Goal: Information Seeking & Learning: Learn about a topic

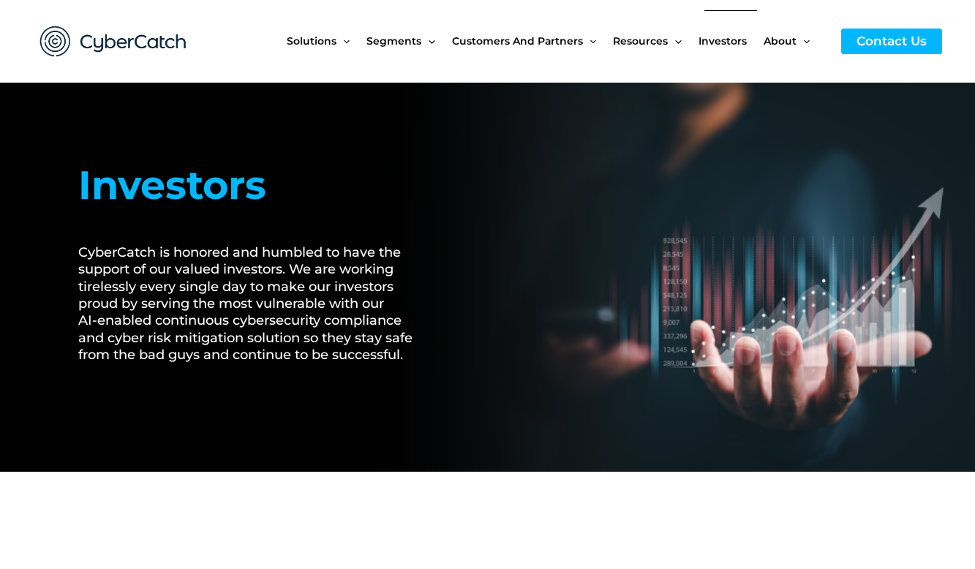
click at [729, 47] on span "Investors" at bounding box center [723, 40] width 48 height 61
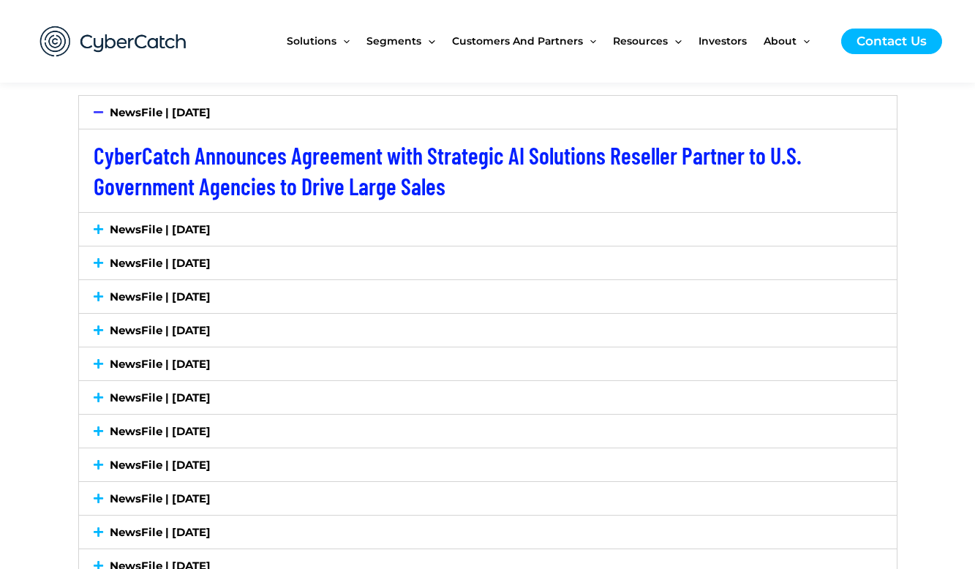
scroll to position [2487, 0]
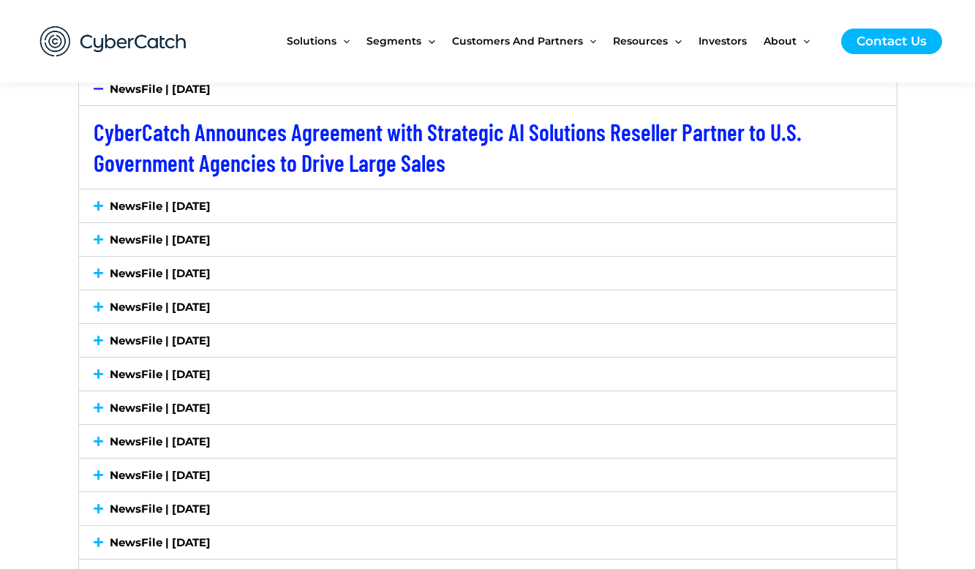
click at [166, 207] on link "NewsFile | [DATE]" at bounding box center [160, 206] width 101 height 14
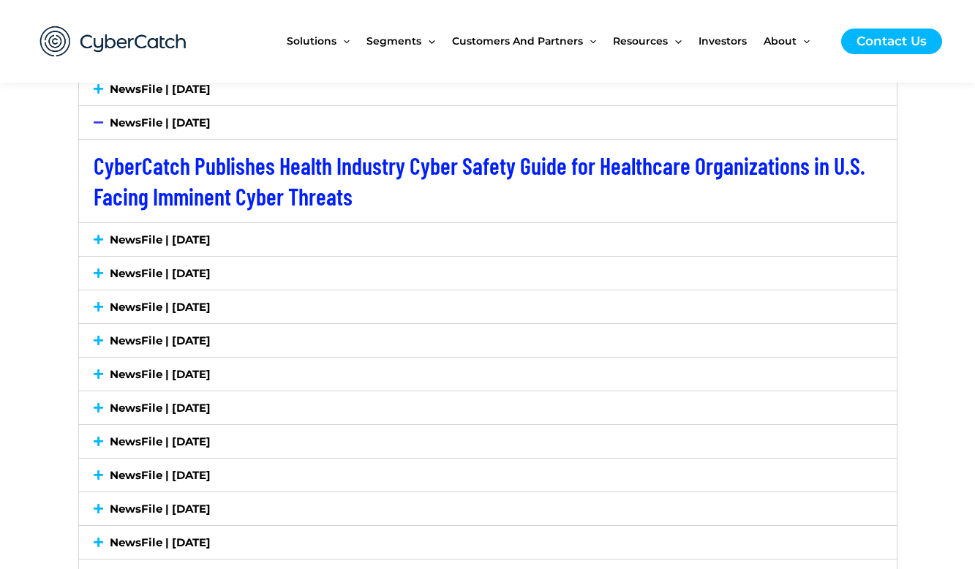
click at [105, 243] on span at bounding box center [102, 239] width 17 height 11
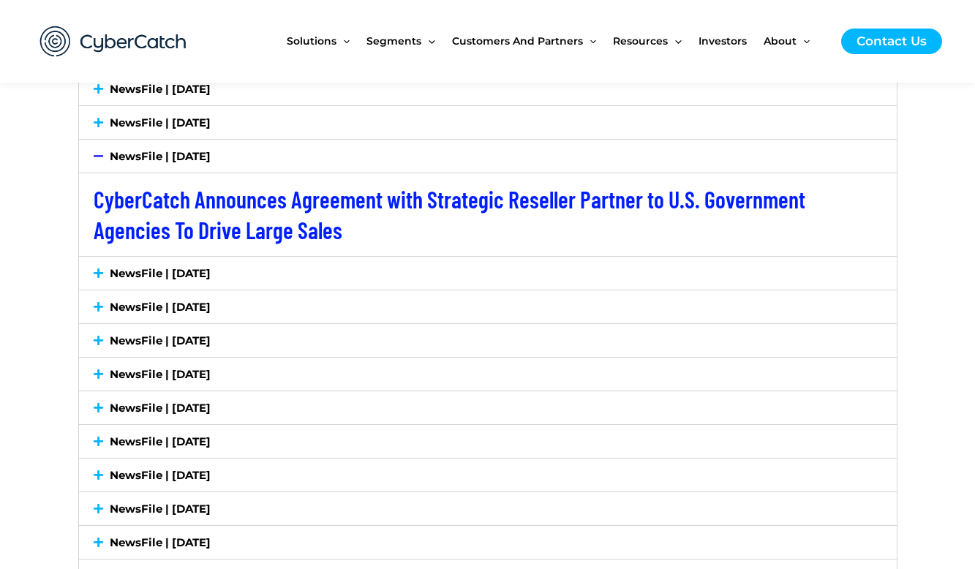
click at [132, 278] on link "NewsFile | [DATE]" at bounding box center [160, 273] width 101 height 14
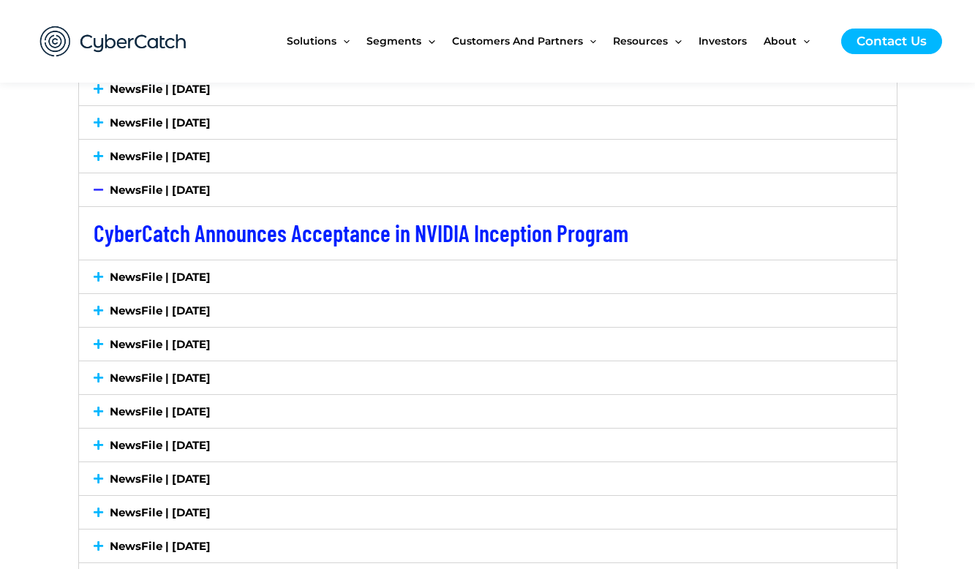
click at [155, 282] on link "NewsFile | [DATE]" at bounding box center [160, 277] width 101 height 14
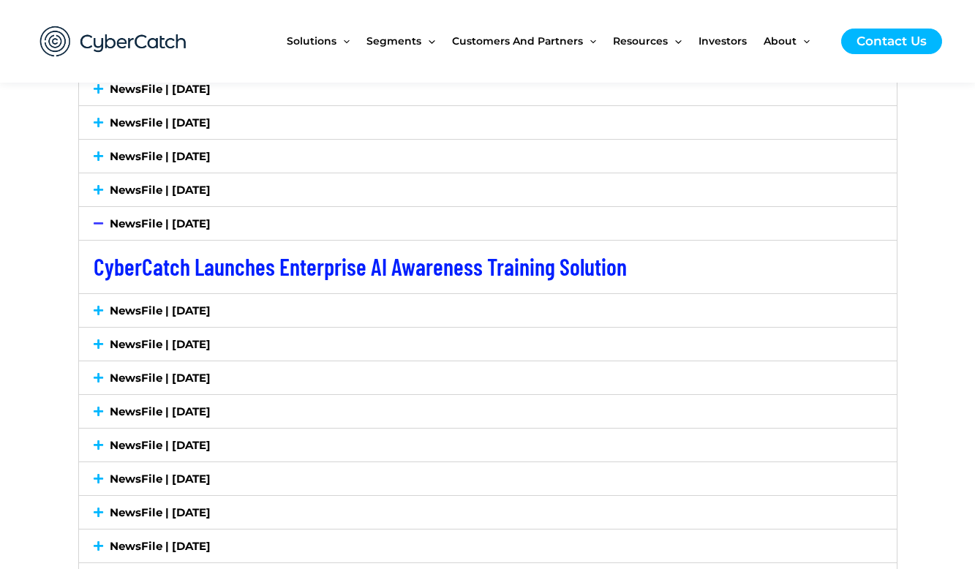
click at [135, 309] on link "NewsFile | [DATE]" at bounding box center [160, 311] width 101 height 14
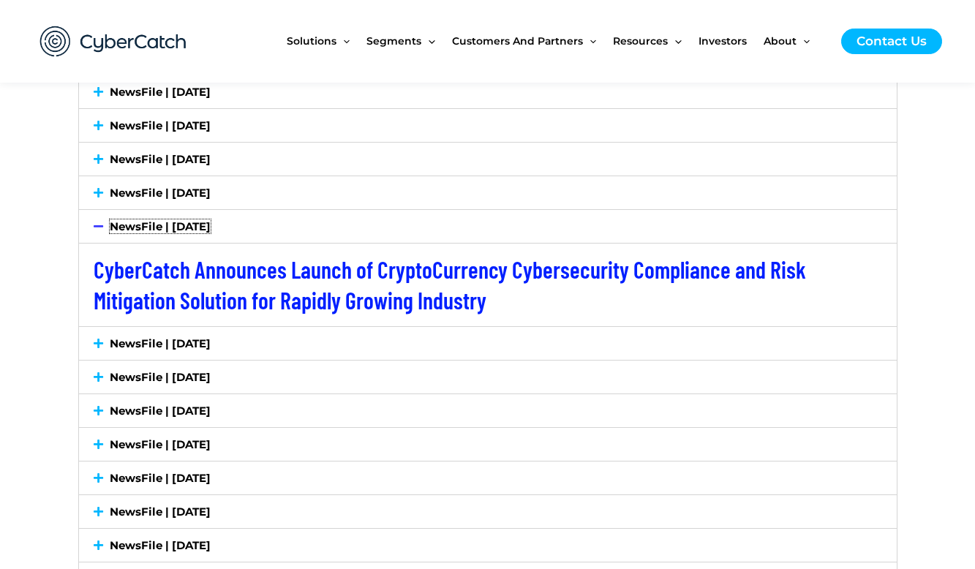
scroll to position [2414, 0]
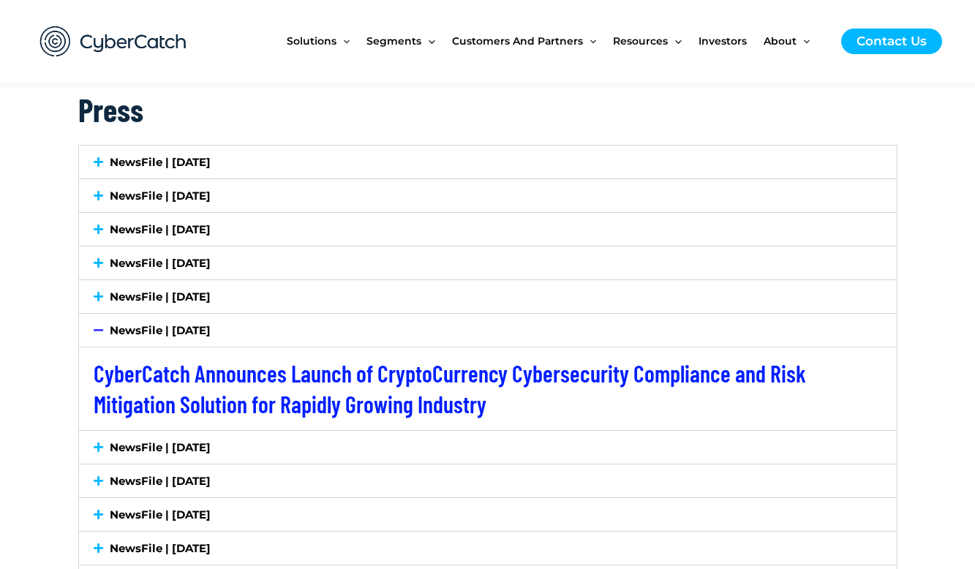
click at [121, 196] on link "NewsFile | [DATE]" at bounding box center [160, 196] width 101 height 14
